Goal: Find specific page/section: Find specific page/section

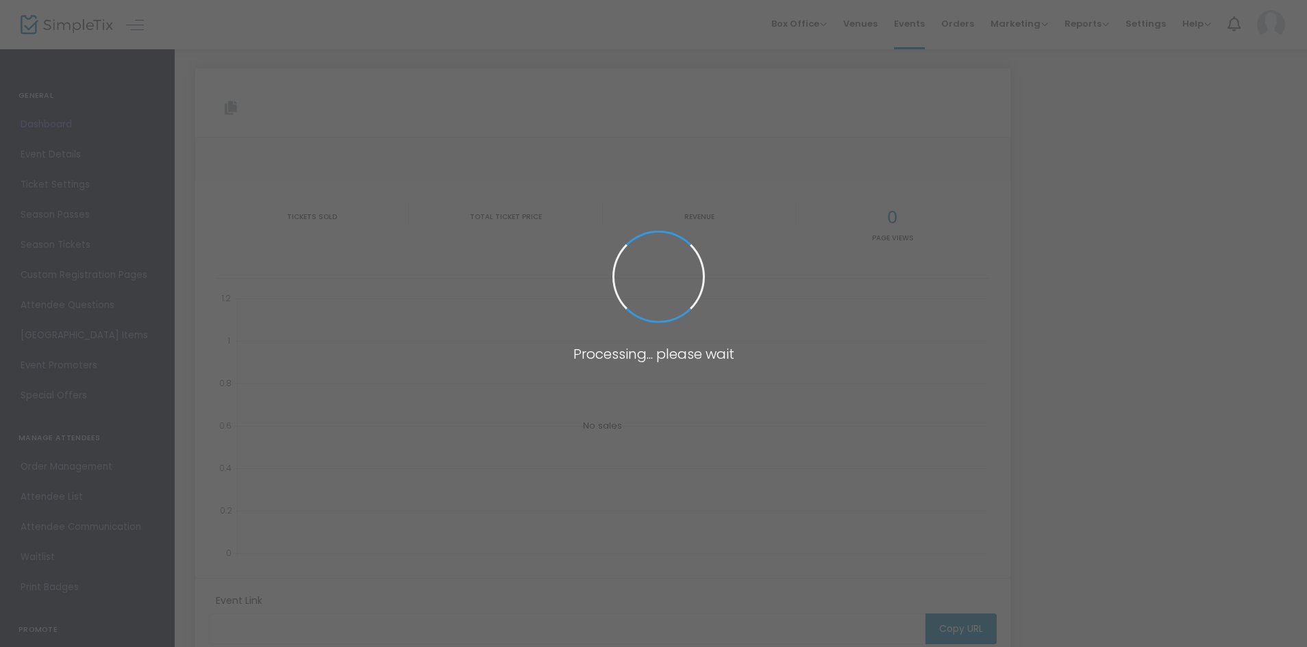
type input "[URL][DOMAIN_NAME]"
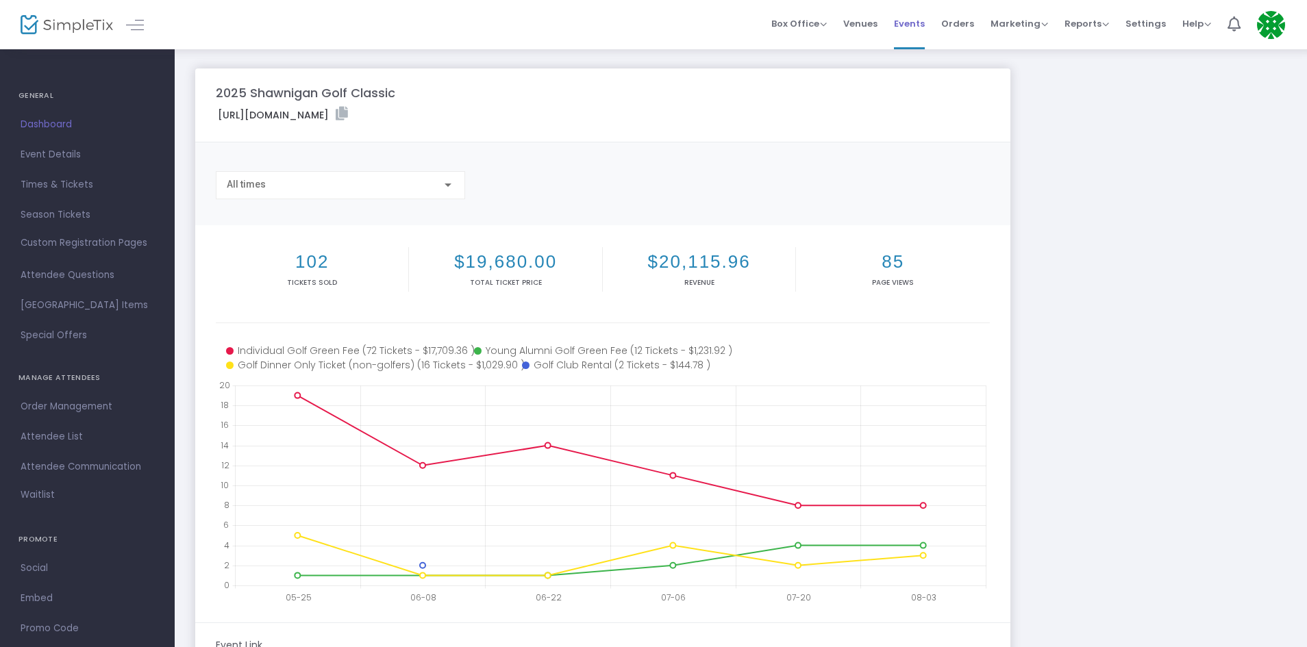
click at [910, 16] on span "Events" at bounding box center [909, 23] width 31 height 35
